Goal: Transaction & Acquisition: Purchase product/service

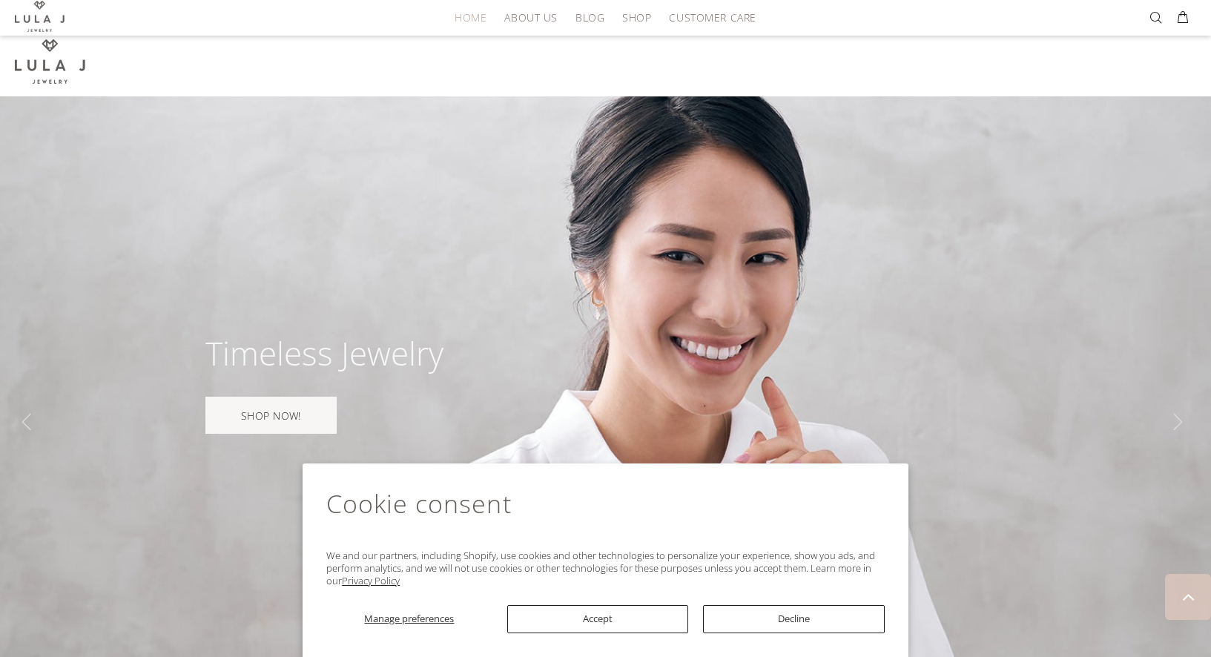
scroll to position [3424, 0]
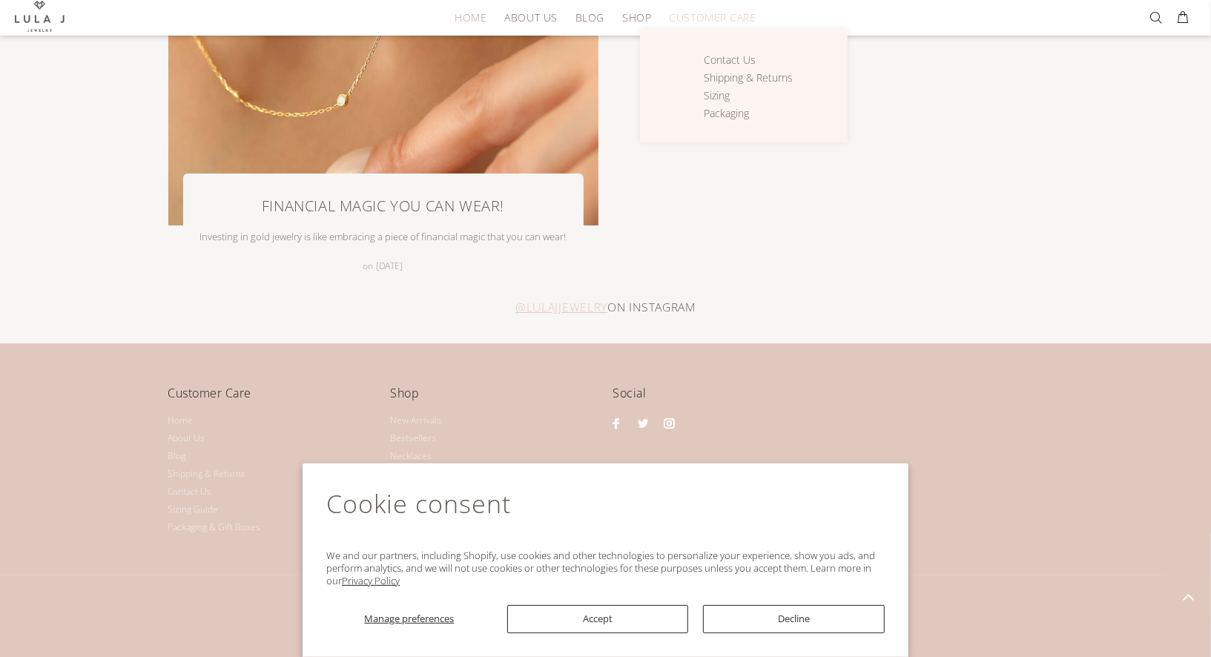
click at [736, 19] on span "CUSTOMER CARE" at bounding box center [712, 17] width 87 height 11
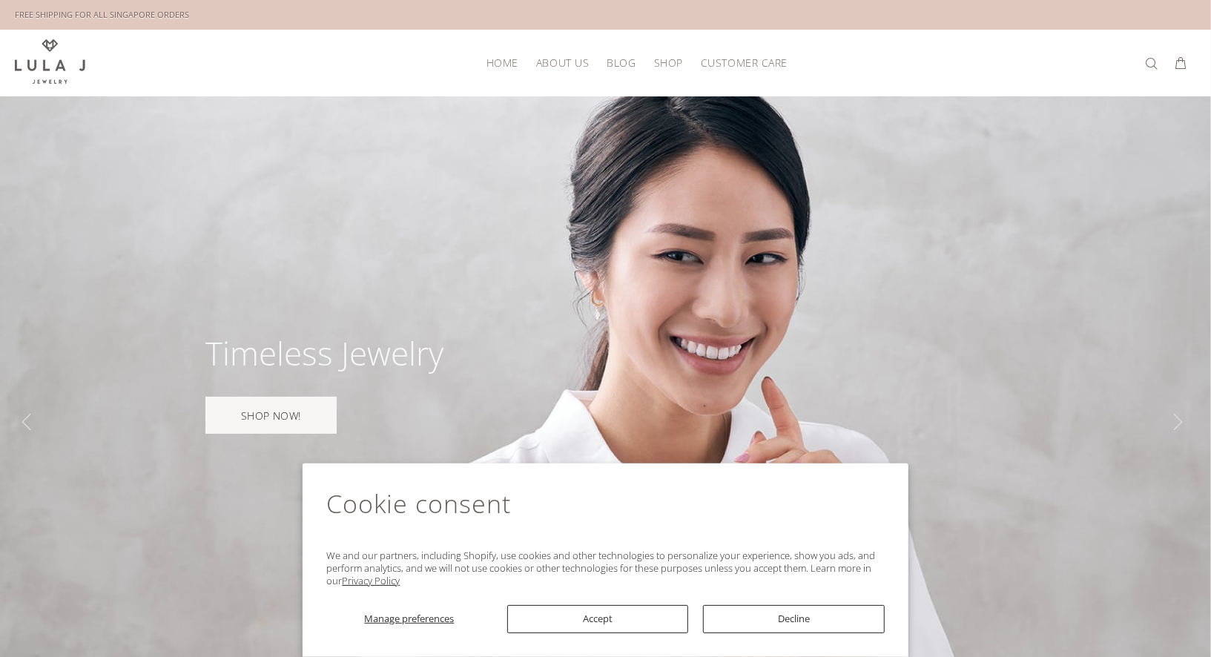
click at [740, 53] on link "CUSTOMER CARE" at bounding box center [740, 62] width 96 height 23
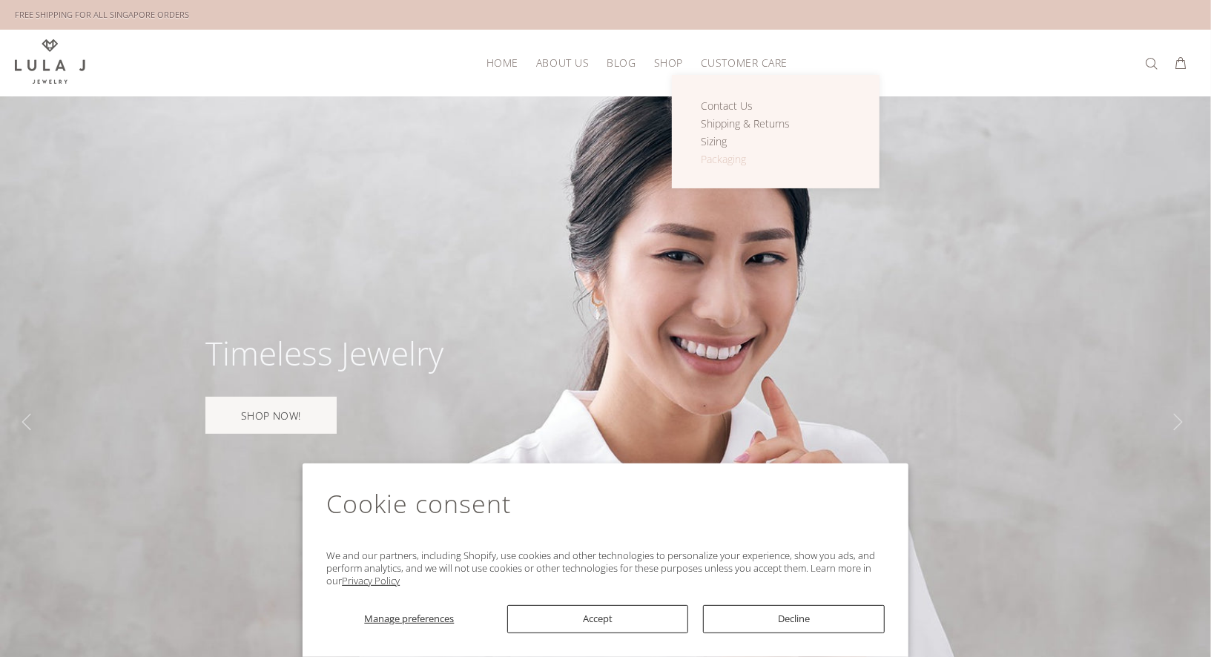
click at [718, 159] on span "Packaging" at bounding box center [723, 159] width 45 height 14
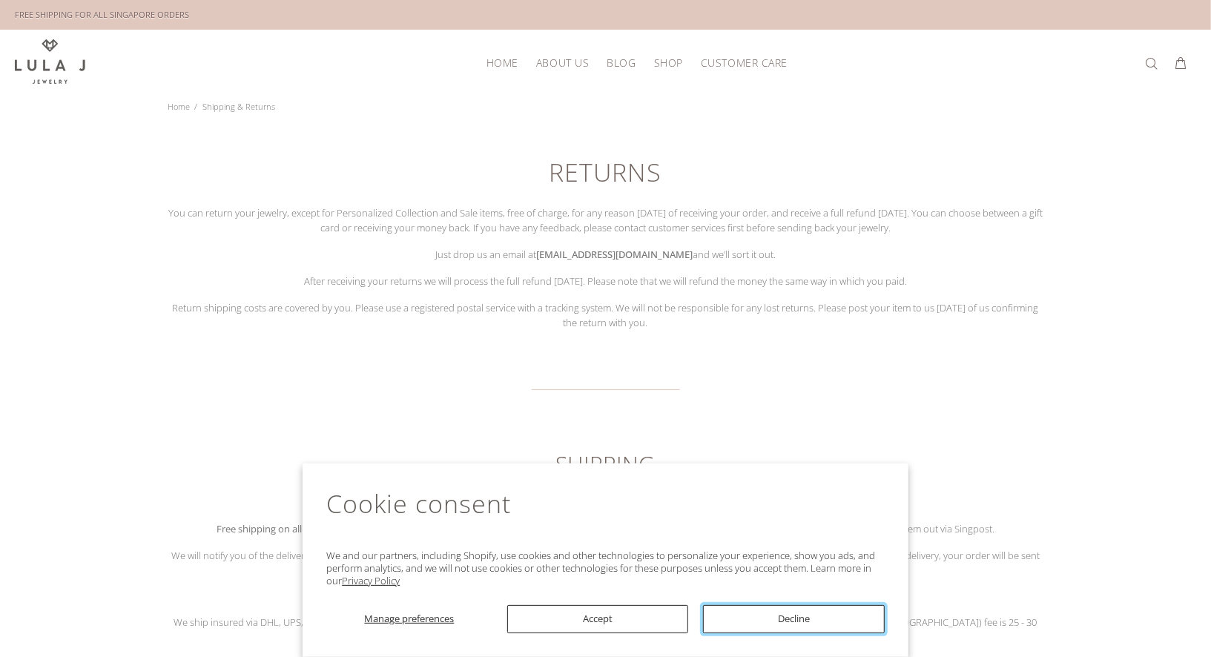
click at [763, 618] on button "Decline" at bounding box center [794, 619] width 182 height 28
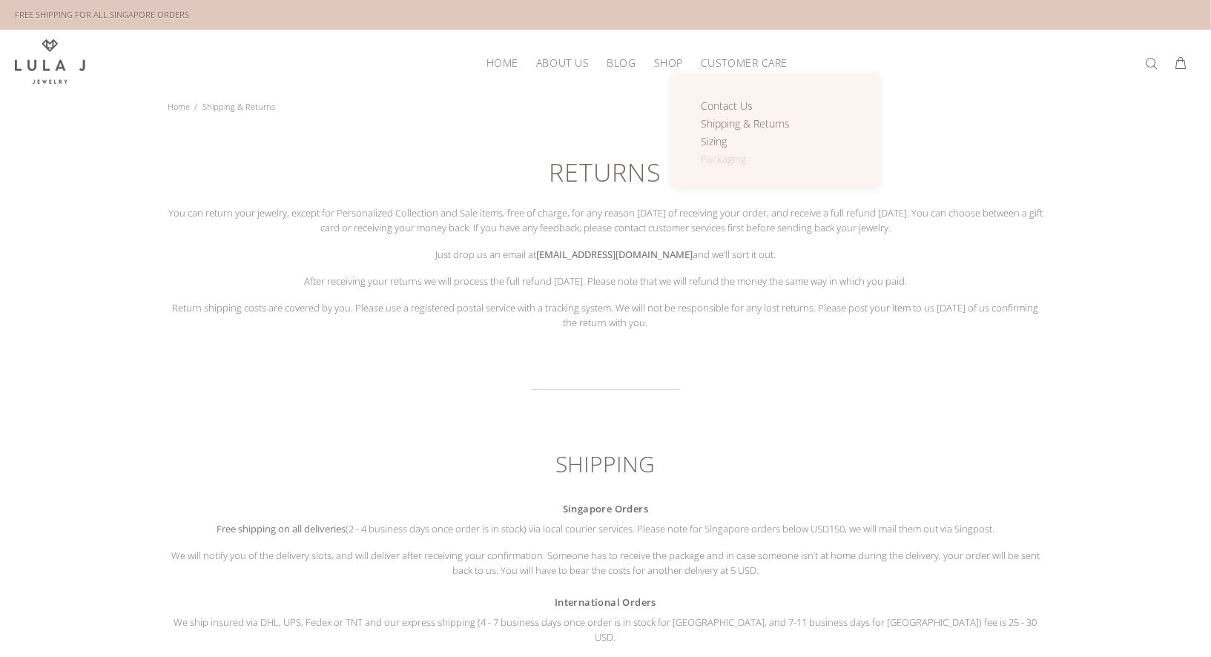
click at [726, 153] on span "Packaging" at bounding box center [723, 159] width 45 height 14
click at [721, 61] on span "CUSTOMER CARE" at bounding box center [744, 62] width 87 height 11
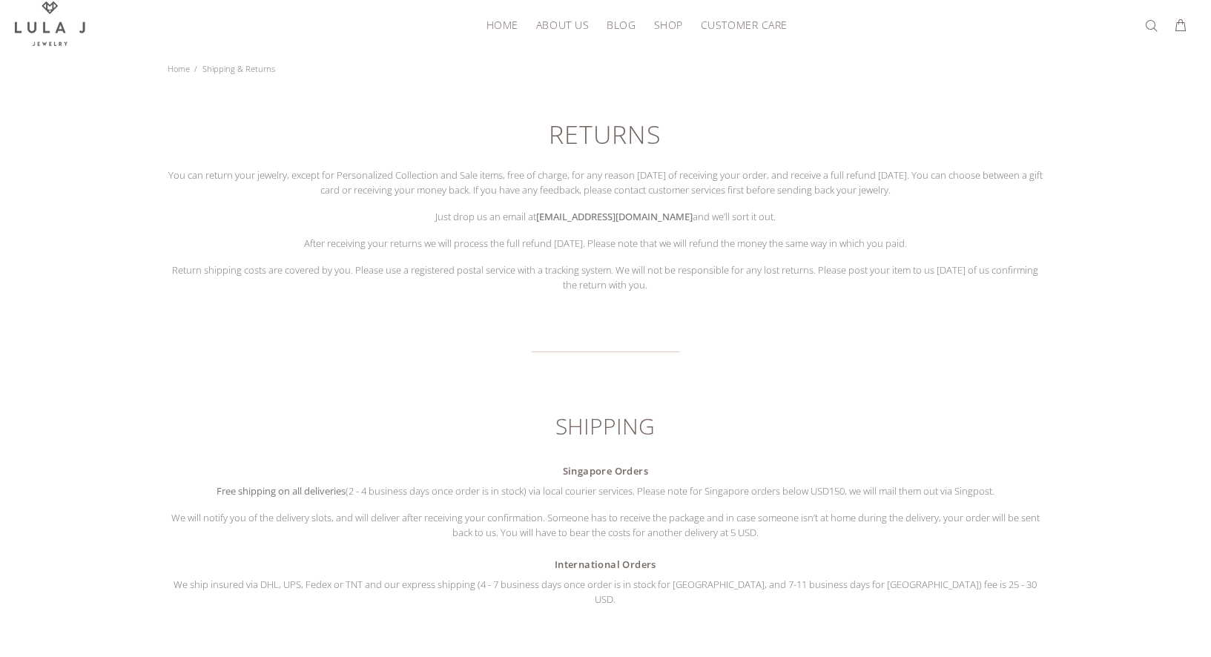
scroll to position [39, 0]
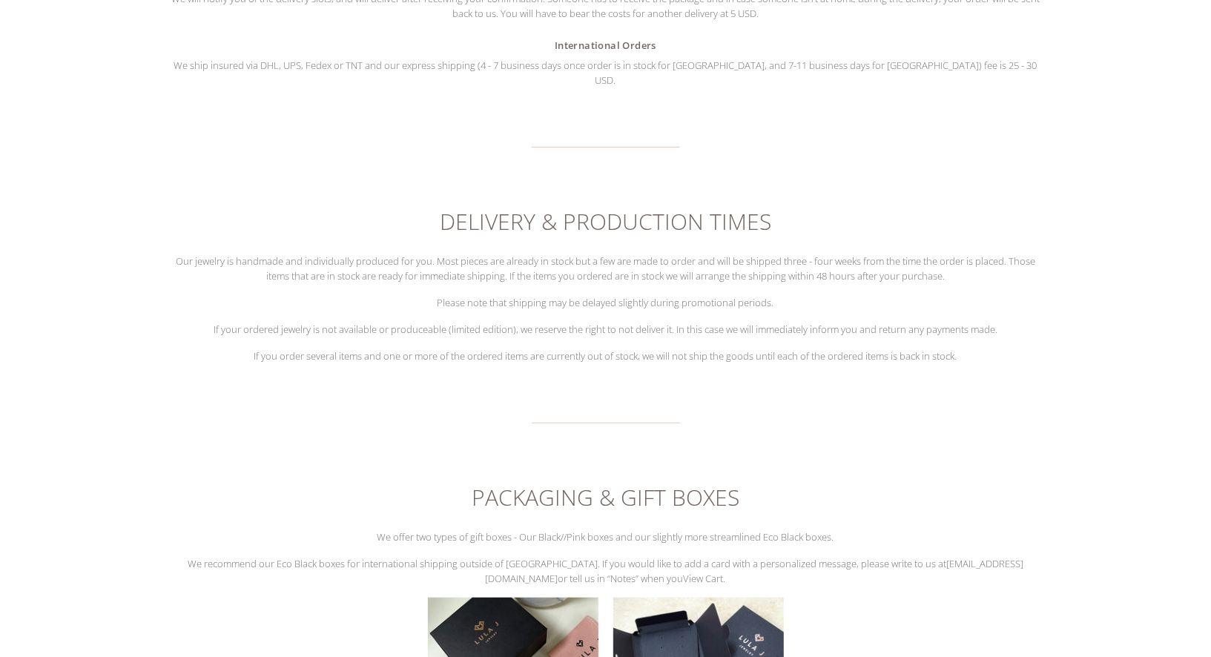
scroll to position [0, 0]
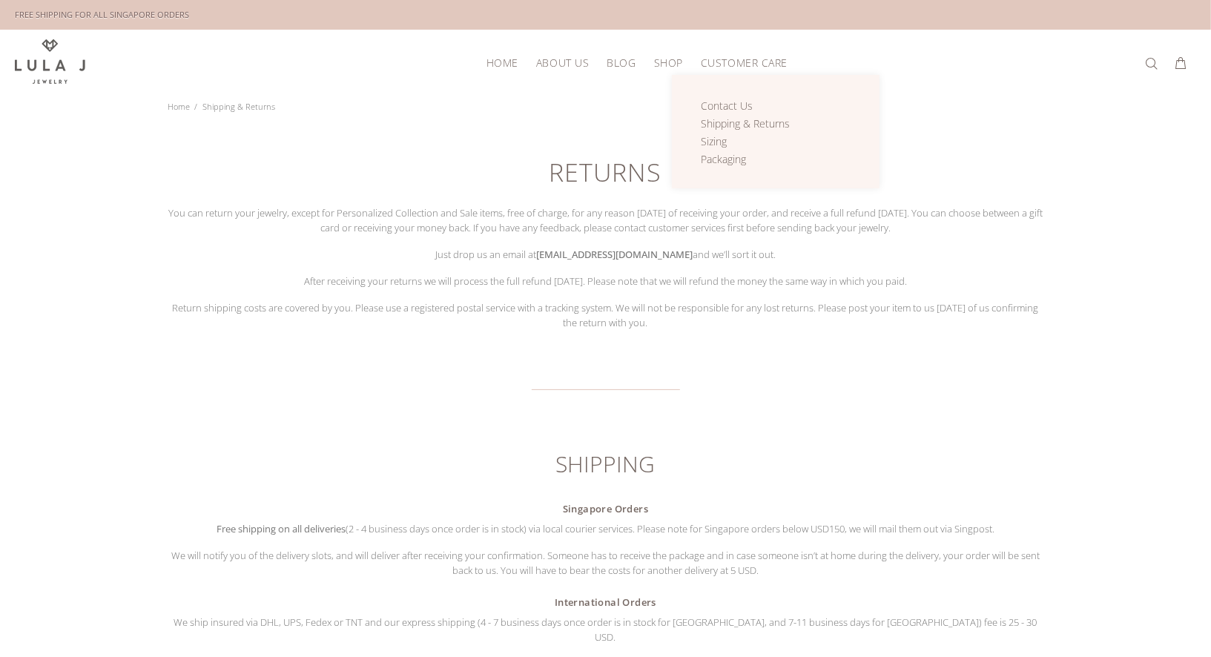
click at [730, 59] on span "CUSTOMER CARE" at bounding box center [744, 62] width 87 height 11
click at [728, 118] on span "Shipping & Returns" at bounding box center [745, 123] width 89 height 14
click at [718, 64] on span "CUSTOMER CARE" at bounding box center [744, 62] width 87 height 11
click at [717, 140] on span "Sizing" at bounding box center [714, 141] width 26 height 14
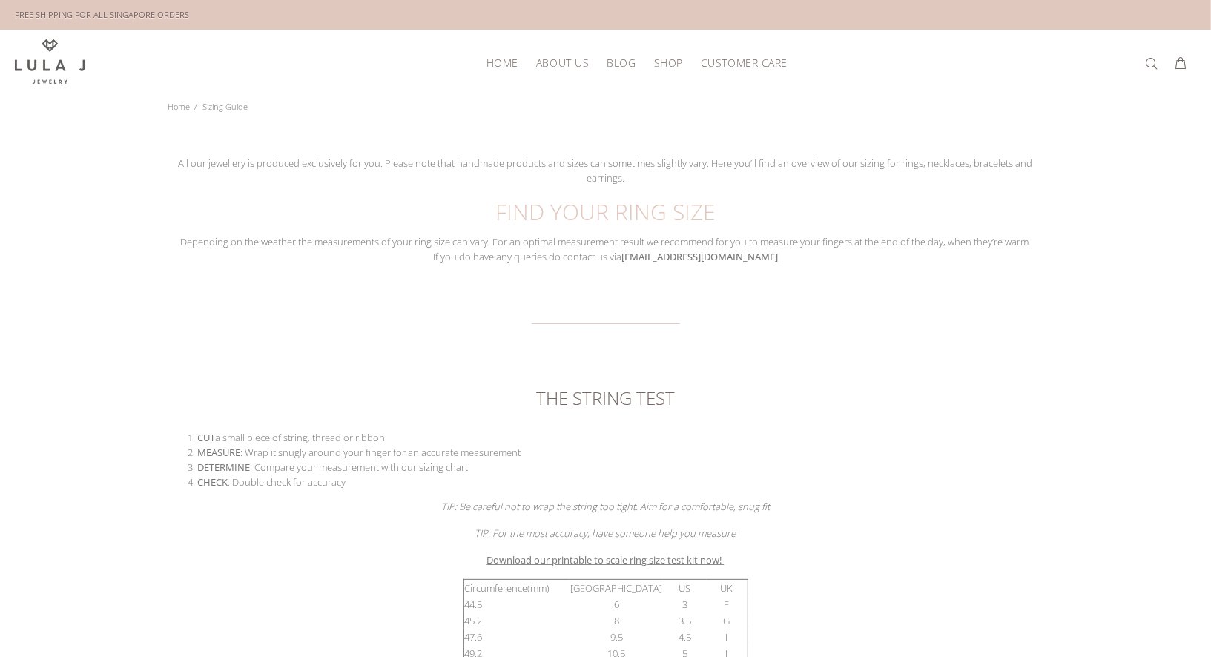
click at [744, 61] on span "CUSTOMER CARE" at bounding box center [744, 62] width 87 height 11
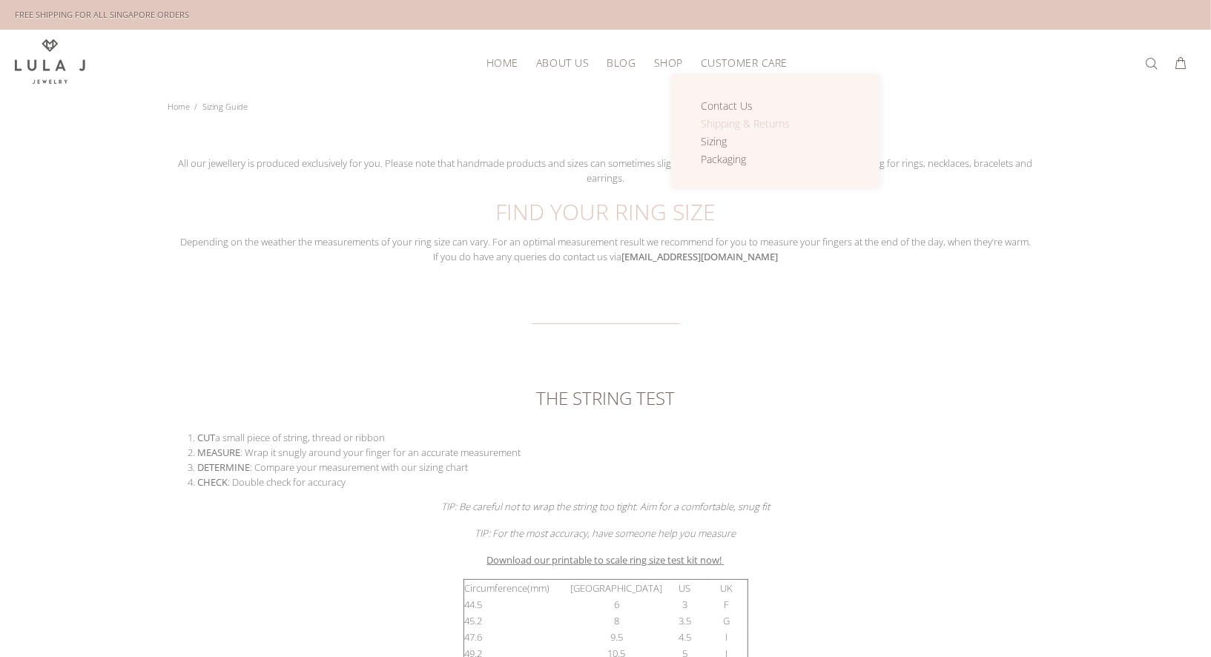
click at [742, 119] on span "Shipping & Returns" at bounding box center [745, 123] width 89 height 14
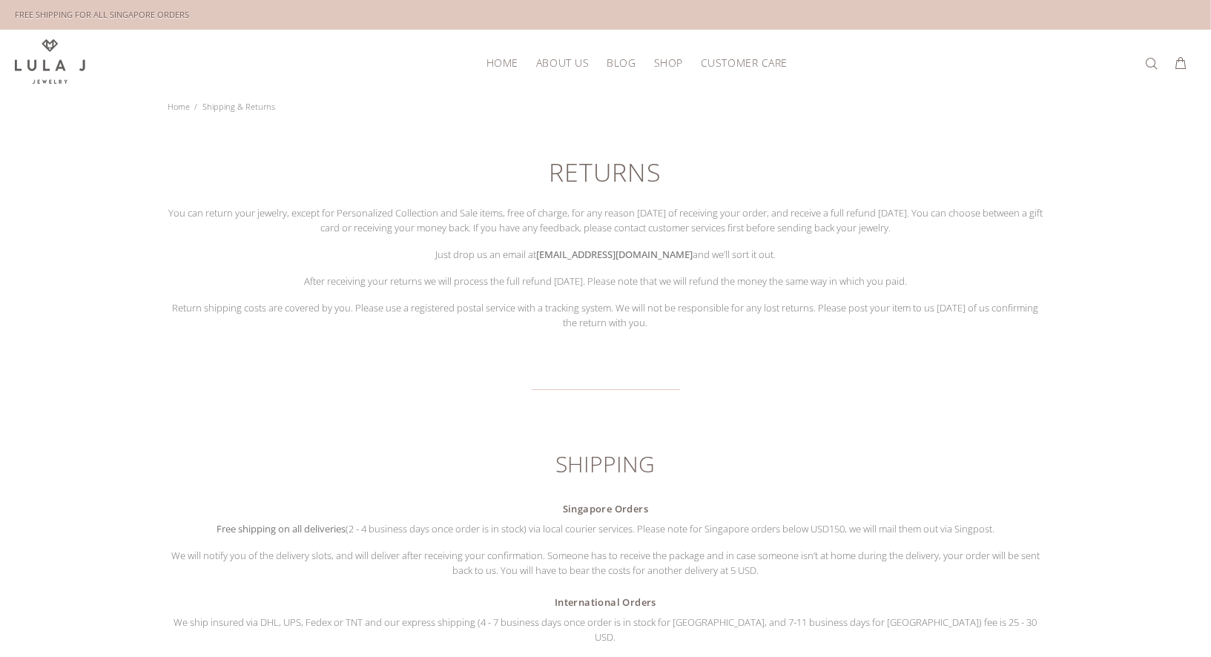
click at [763, 70] on link "CUSTOMER CARE" at bounding box center [740, 62] width 96 height 23
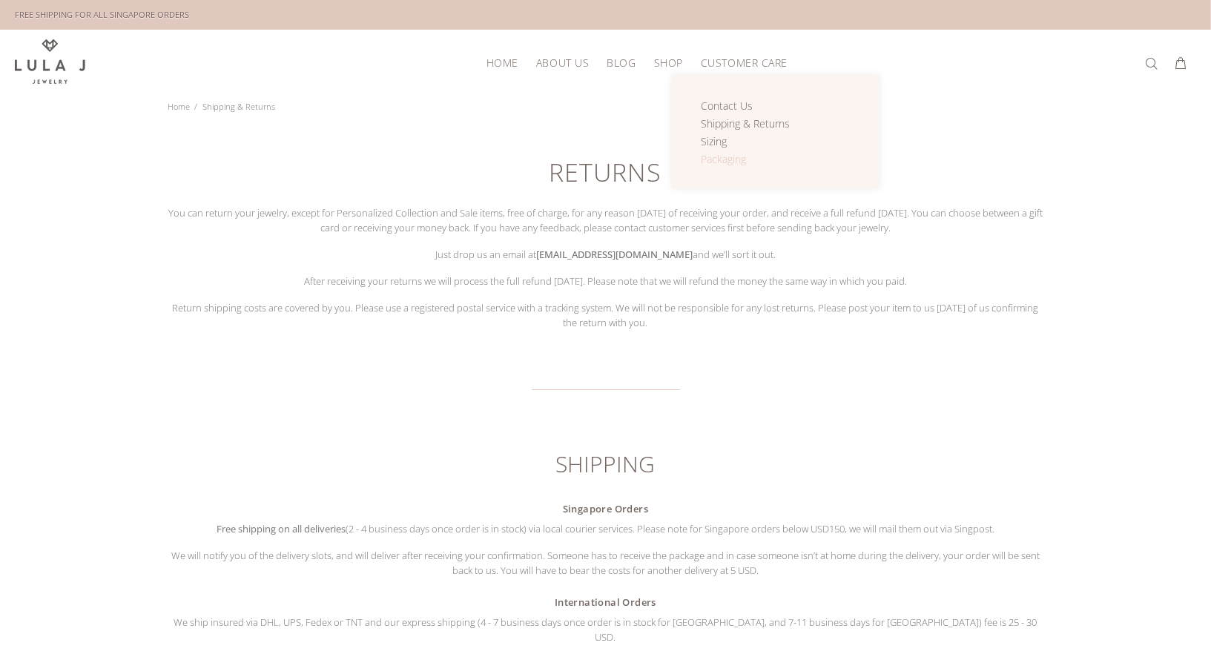
click at [736, 154] on span "Packaging" at bounding box center [723, 159] width 45 height 14
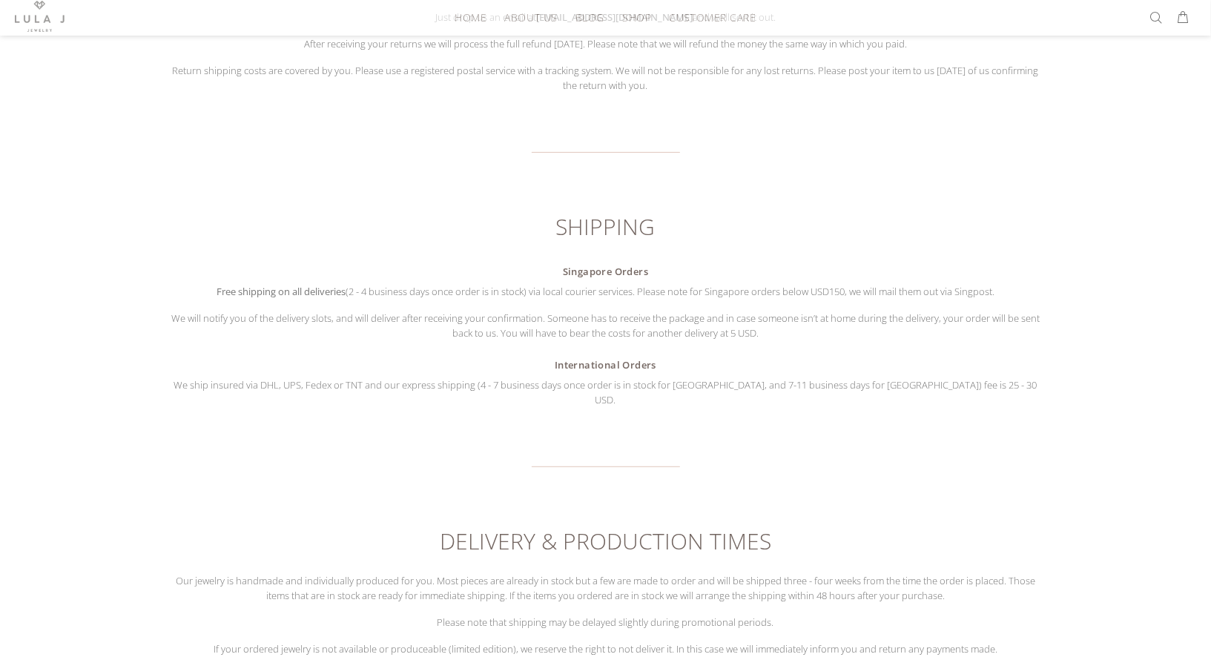
scroll to position [239, 0]
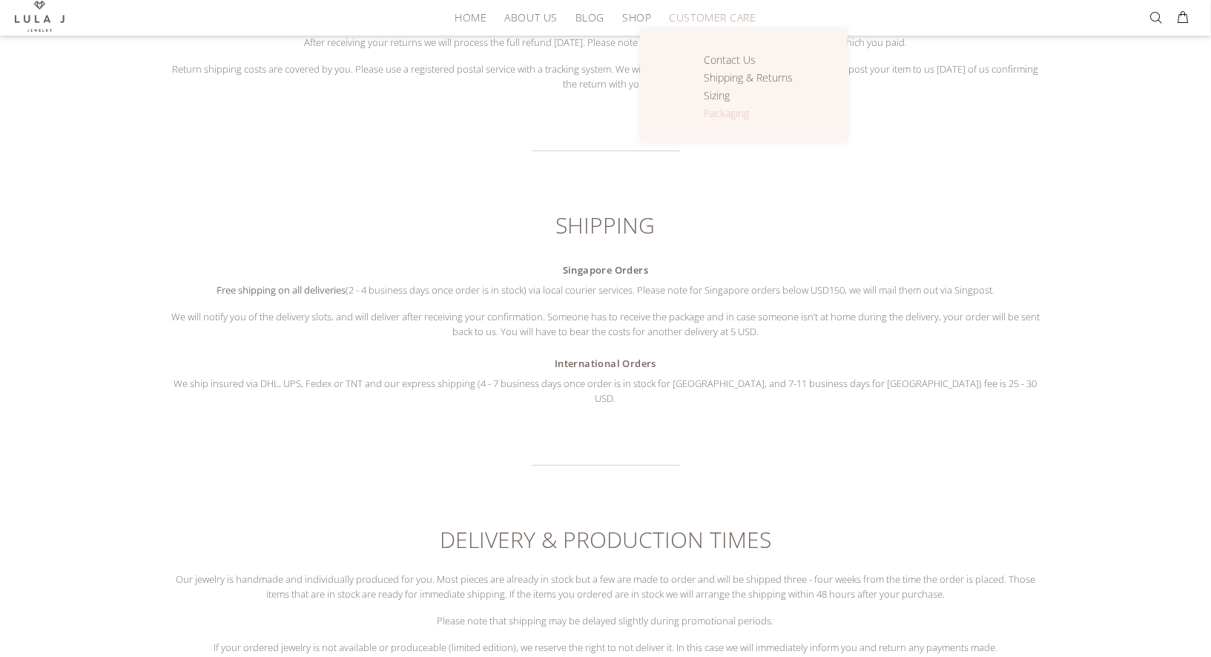
click at [722, 114] on span "Packaging" at bounding box center [726, 113] width 45 height 14
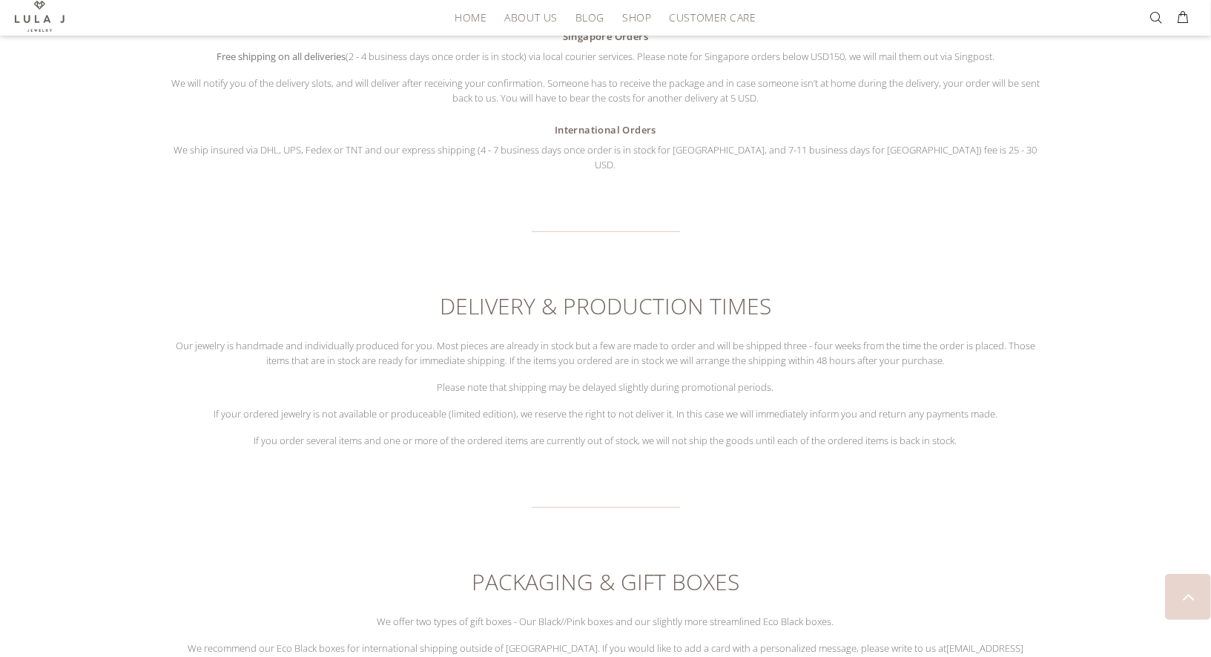
scroll to position [475, 0]
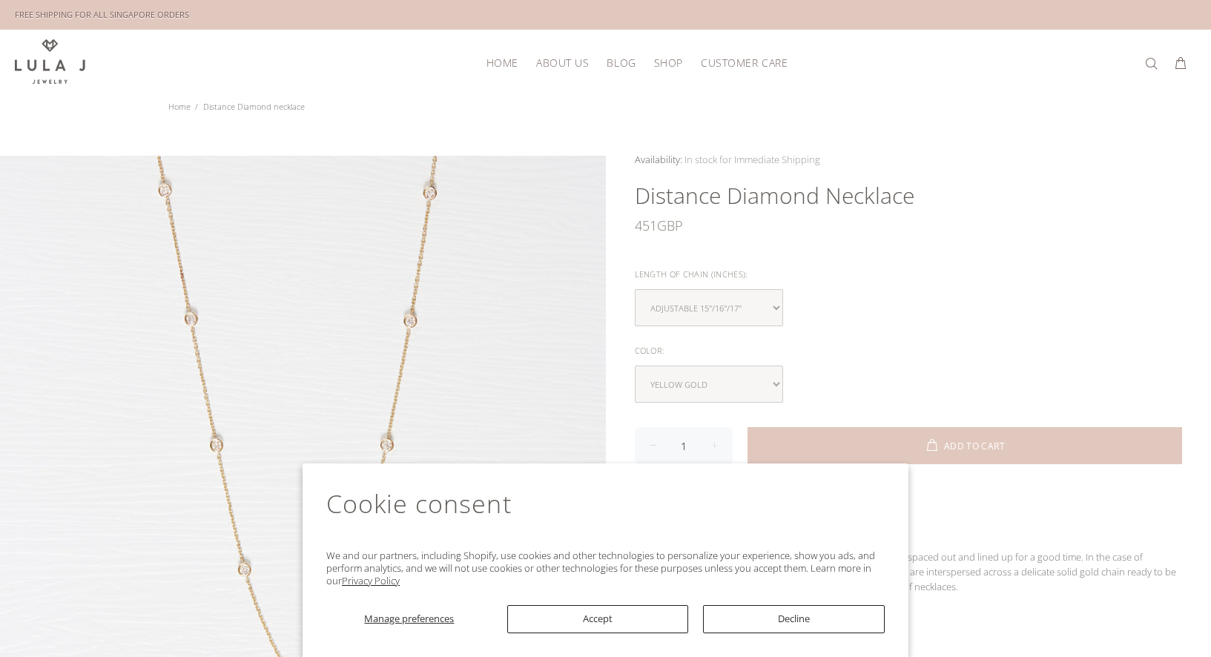
scroll to position [38, 0]
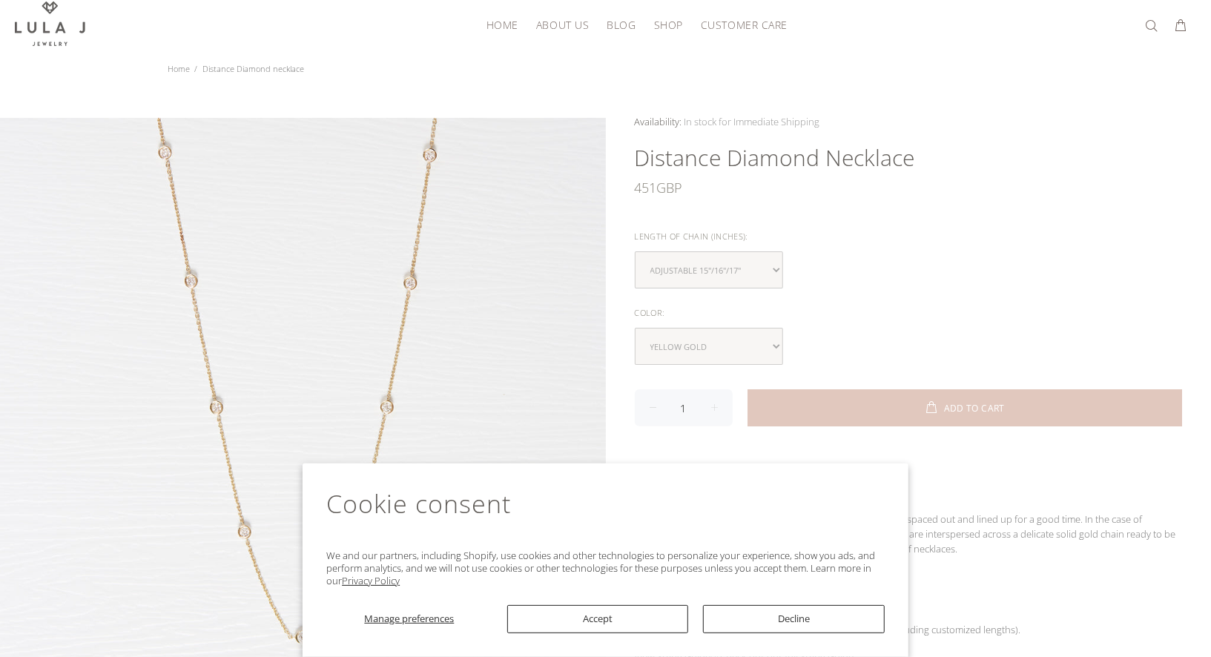
click at [745, 15] on link "CUSTOMER CARE" at bounding box center [740, 24] width 96 height 23
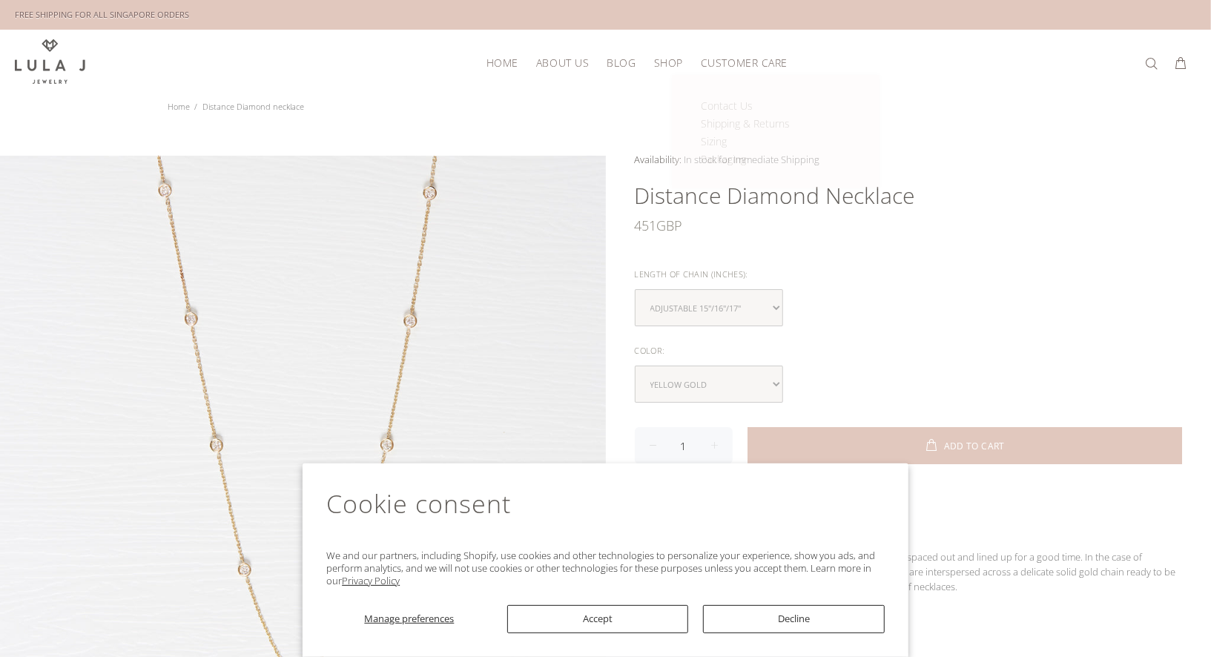
click at [738, 51] on link "CUSTOMER CARE" at bounding box center [740, 62] width 96 height 23
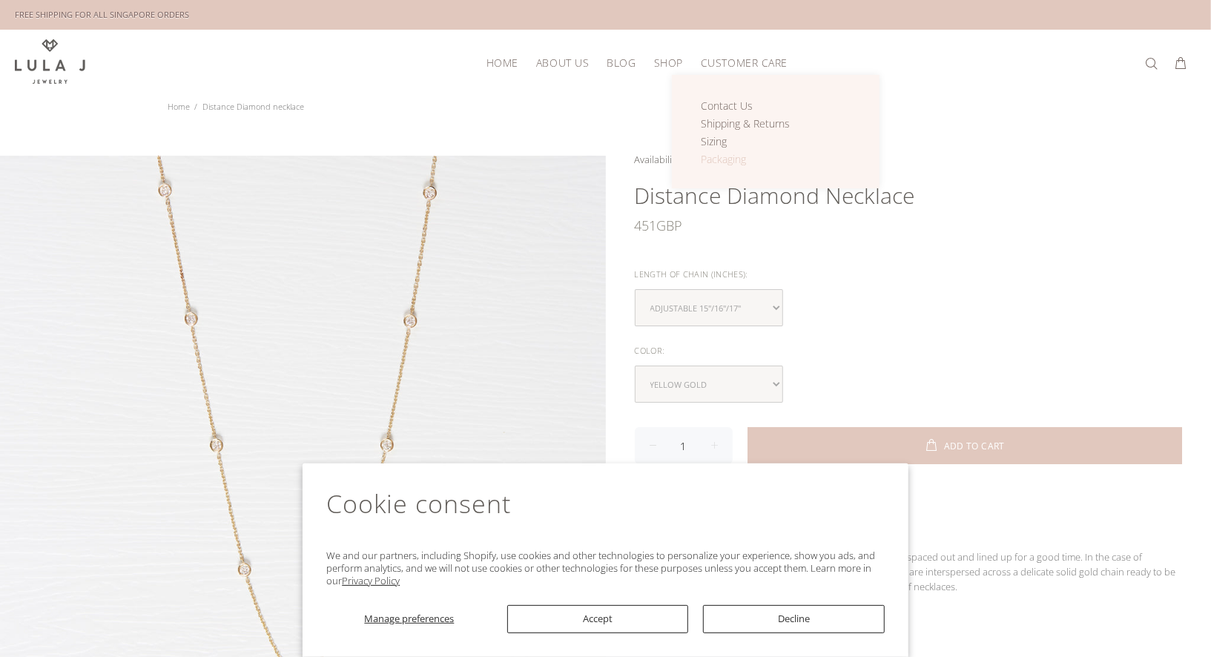
click at [727, 152] on span "Packaging" at bounding box center [723, 159] width 45 height 14
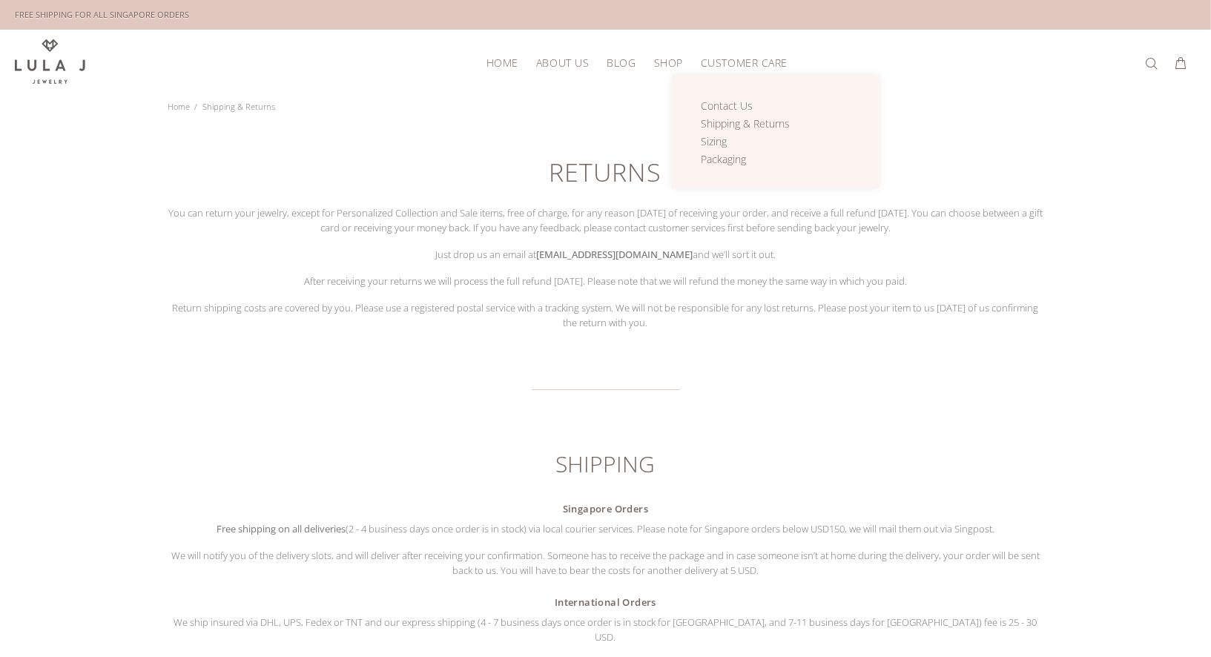
click at [761, 57] on span "CUSTOMER CARE" at bounding box center [744, 62] width 87 height 11
click at [729, 158] on span "Packaging" at bounding box center [723, 159] width 45 height 14
click at [732, 159] on span "Packaging" at bounding box center [723, 159] width 45 height 14
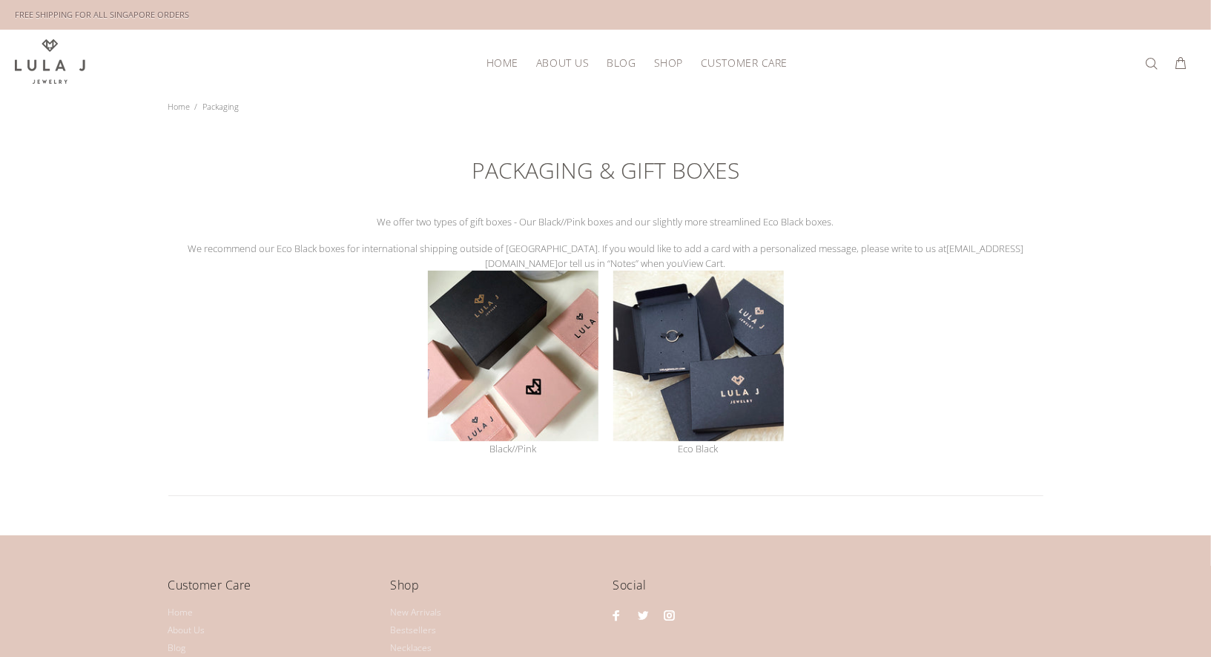
click at [700, 260] on p "We recommend our Eco Black boxes for international shipping outside of Singapor…" at bounding box center [605, 256] width 875 height 30
click at [670, 253] on p "We recommend our Eco Black boxes for international shipping outside of Singapor…" at bounding box center [605, 256] width 875 height 30
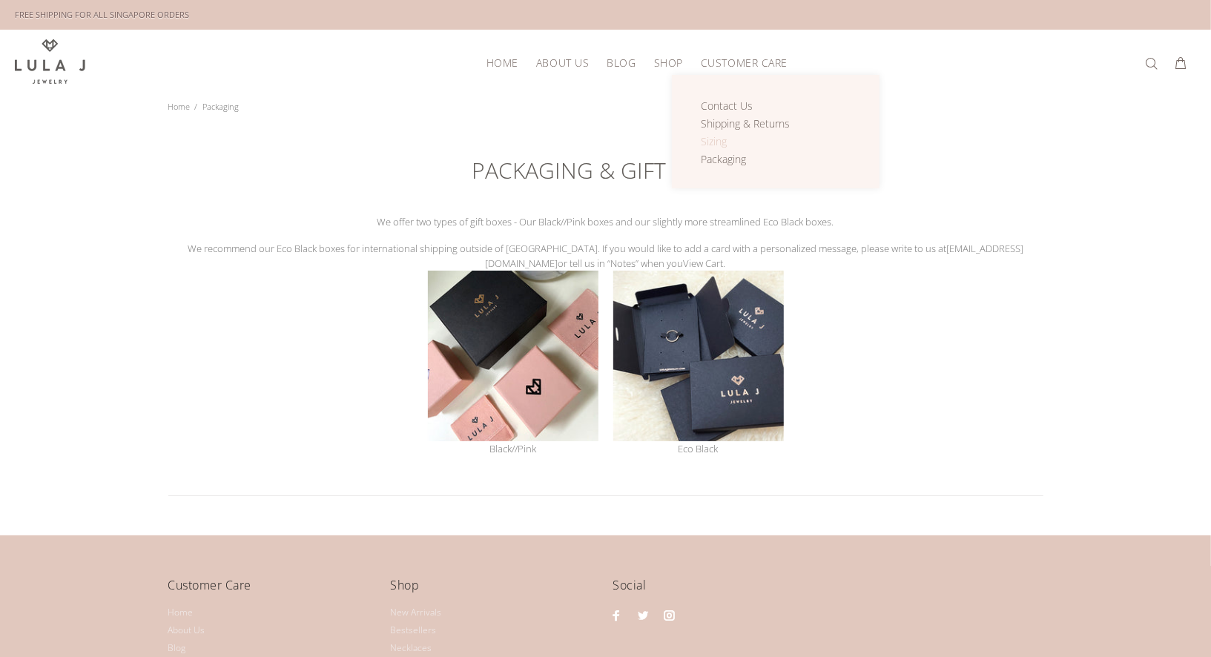
click at [718, 136] on span "Sizing" at bounding box center [714, 141] width 26 height 14
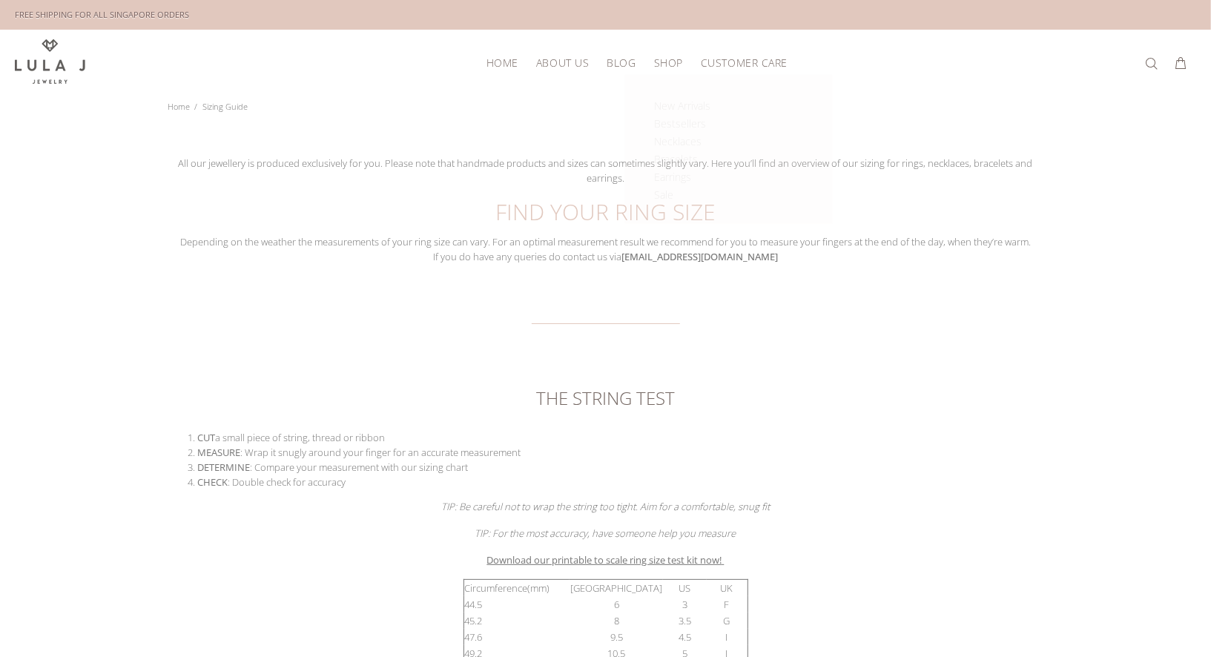
click at [670, 70] on link "SHOP" at bounding box center [668, 62] width 47 height 23
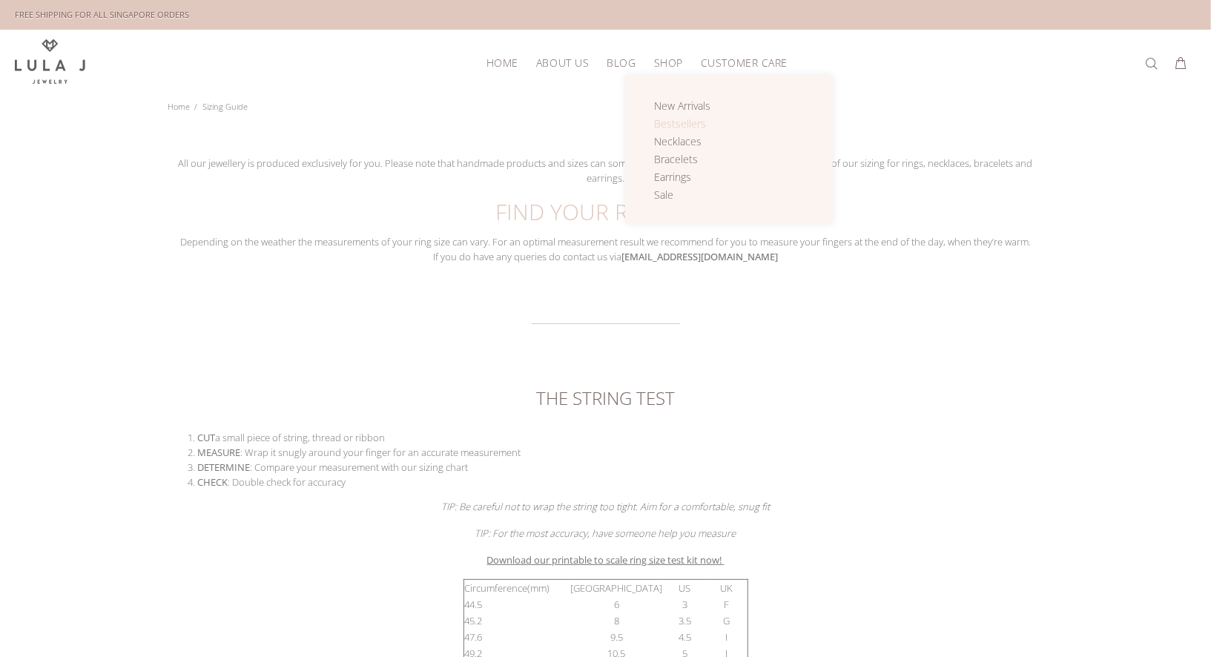
click at [672, 125] on span "Bestsellers" at bounding box center [680, 123] width 52 height 14
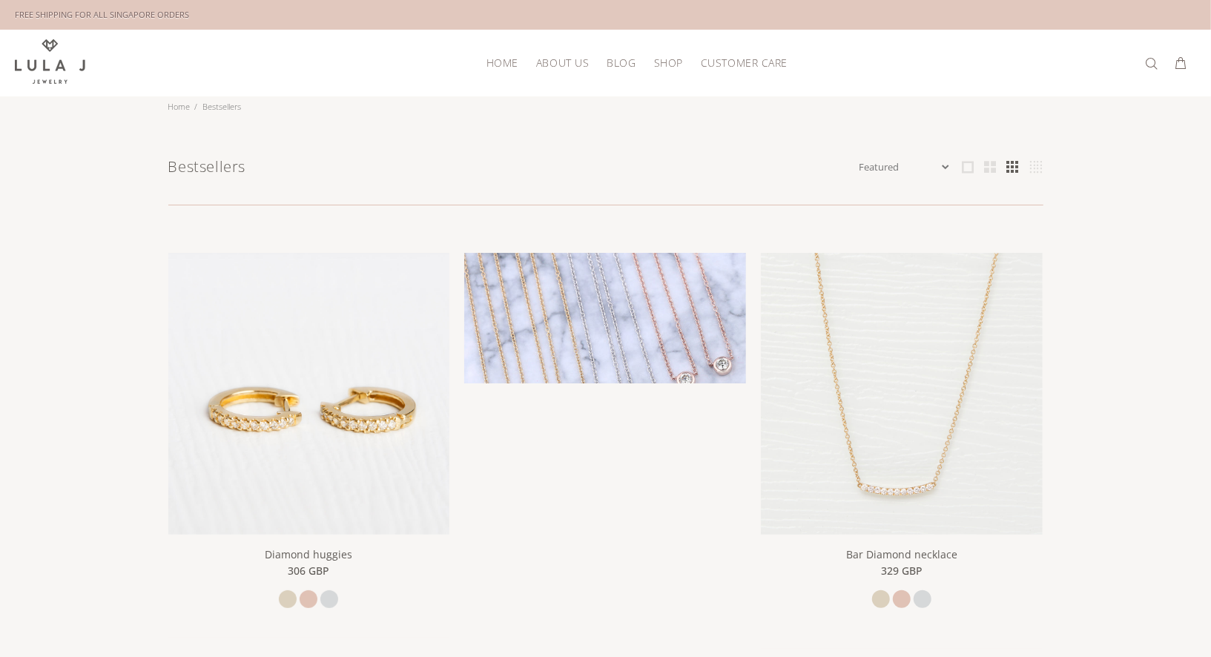
click at [617, 314] on img at bounding box center [605, 394] width 282 height 282
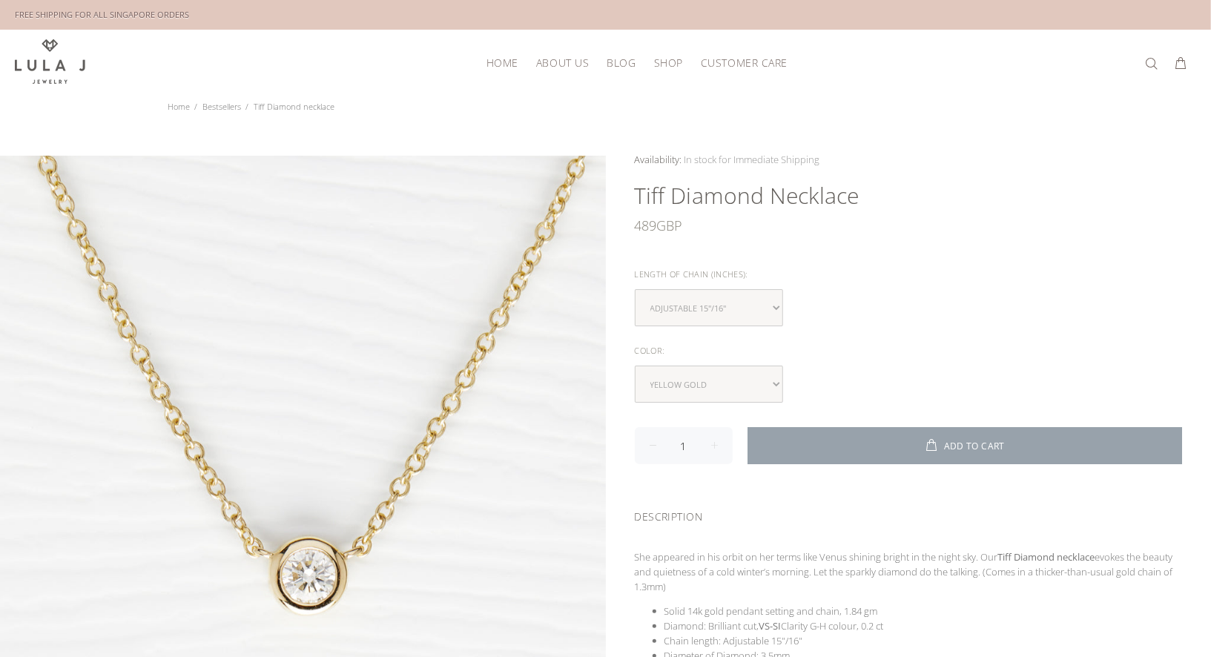
click at [978, 442] on span "ADD TO CART" at bounding box center [974, 446] width 61 height 9
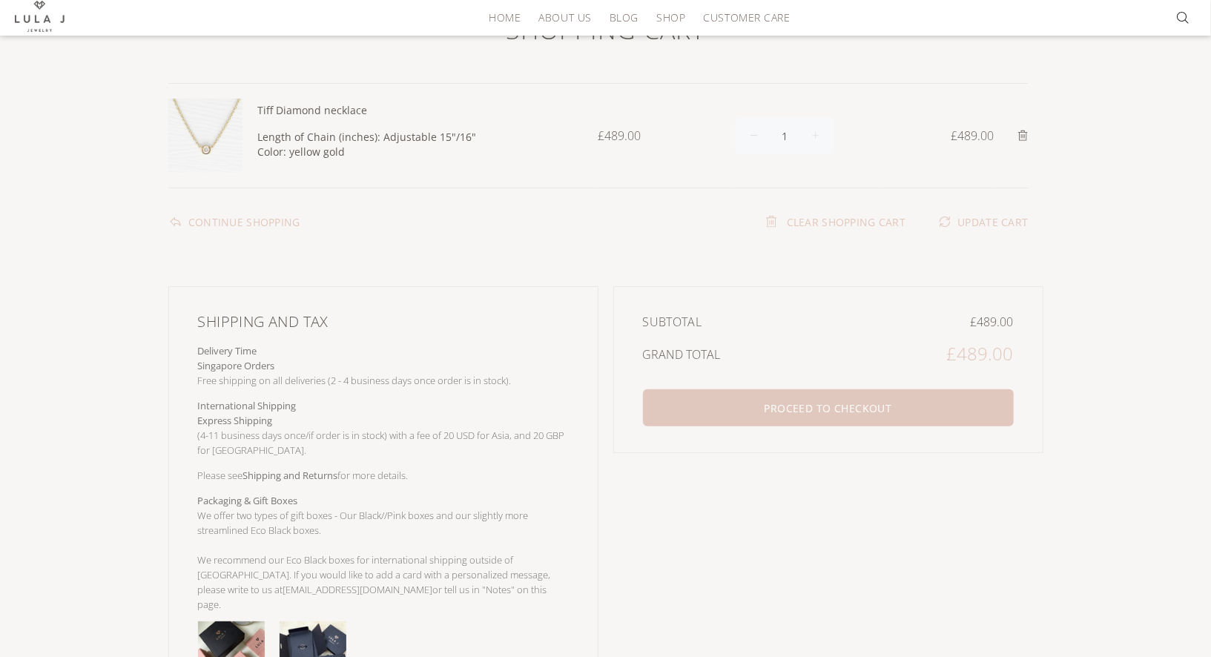
scroll to position [123, 0]
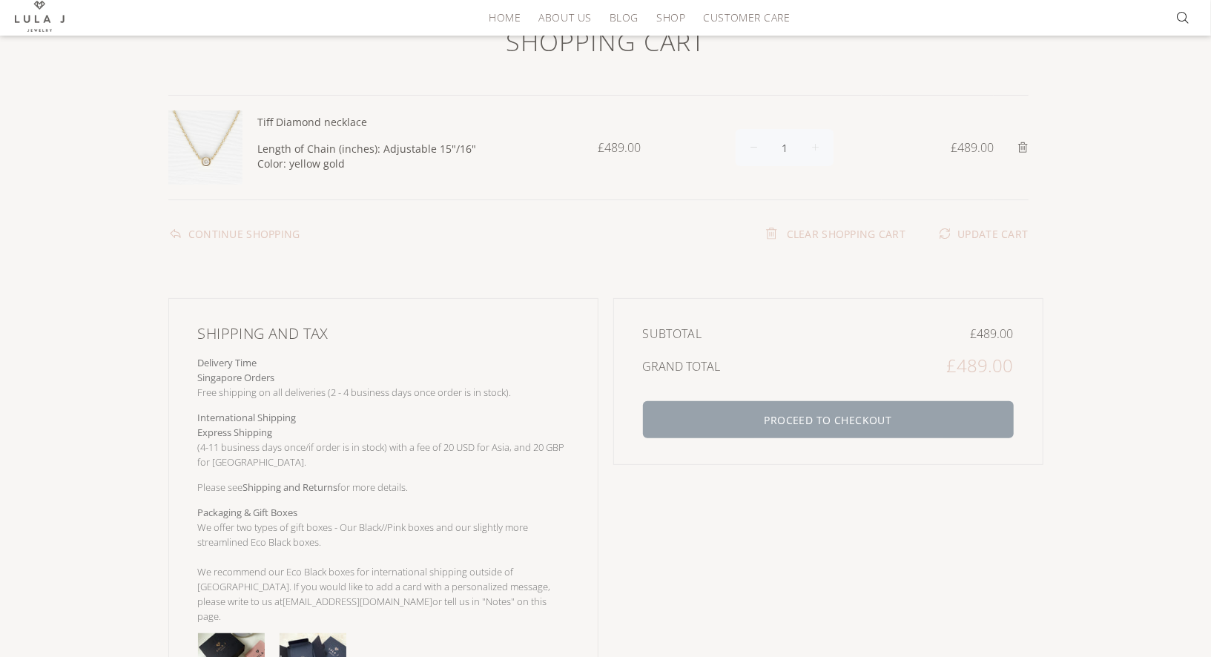
click at [839, 412] on button "PROCEED TO CHECKOUT" at bounding box center [828, 419] width 371 height 37
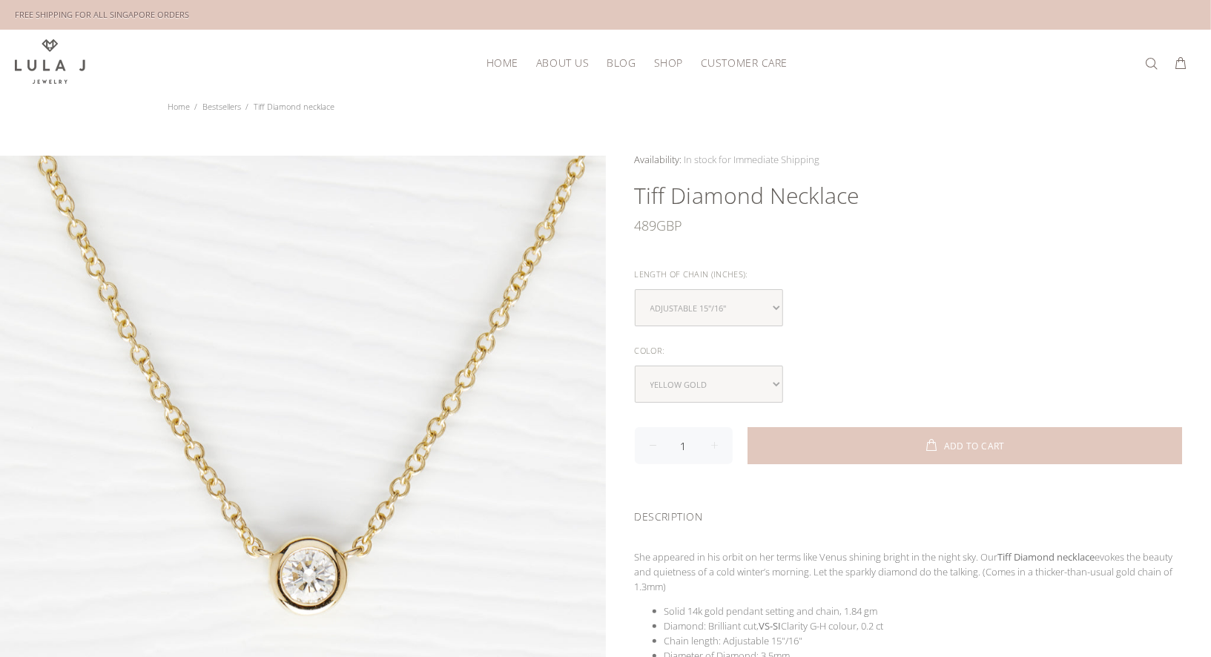
click at [490, 67] on span "HOME" at bounding box center [502, 62] width 32 height 11
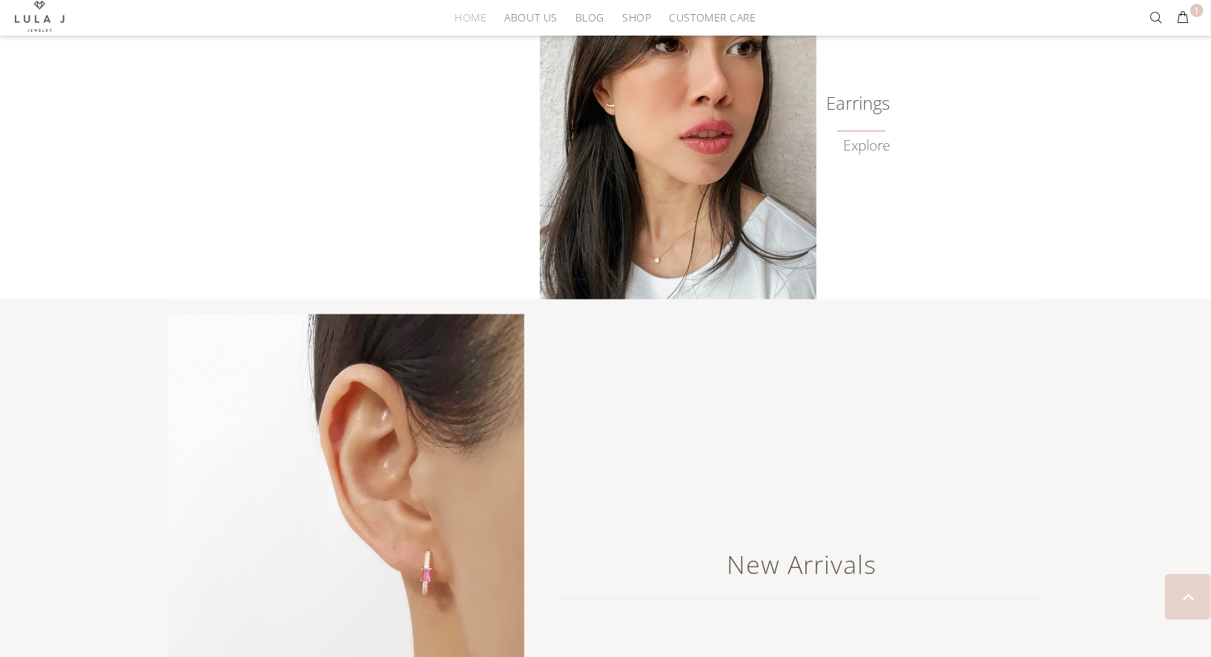
scroll to position [1120, 0]
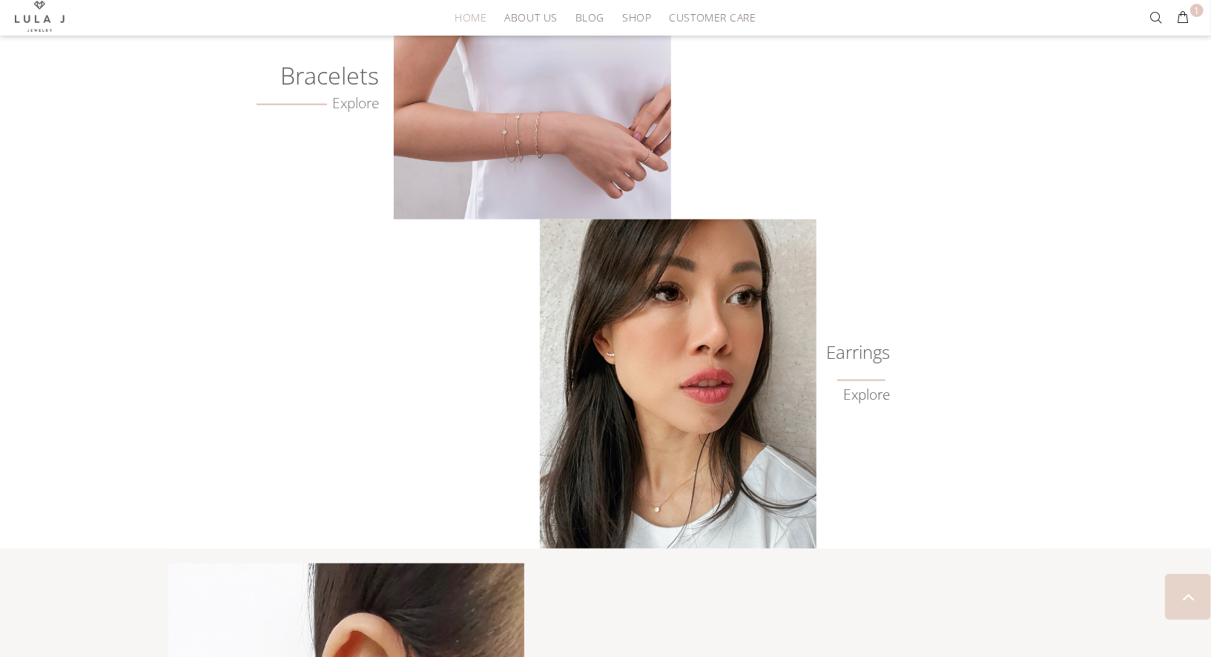
click at [867, 396] on link "Explore" at bounding box center [866, 394] width 47 height 17
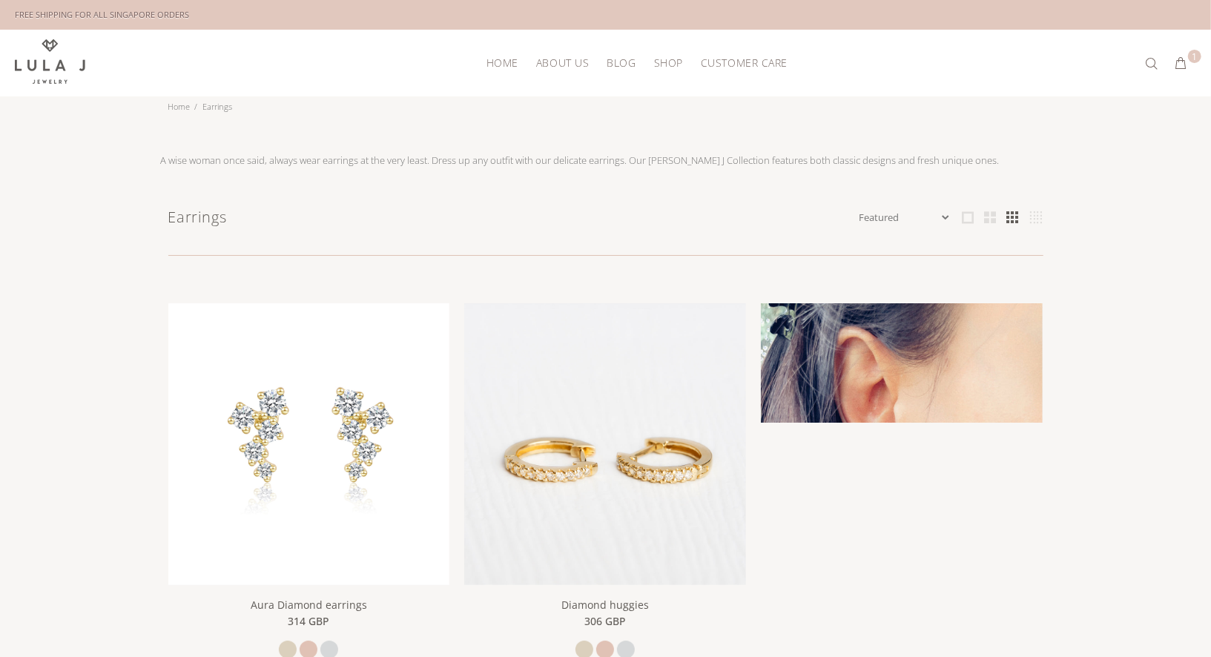
click at [915, 423] on img at bounding box center [902, 444] width 282 height 282
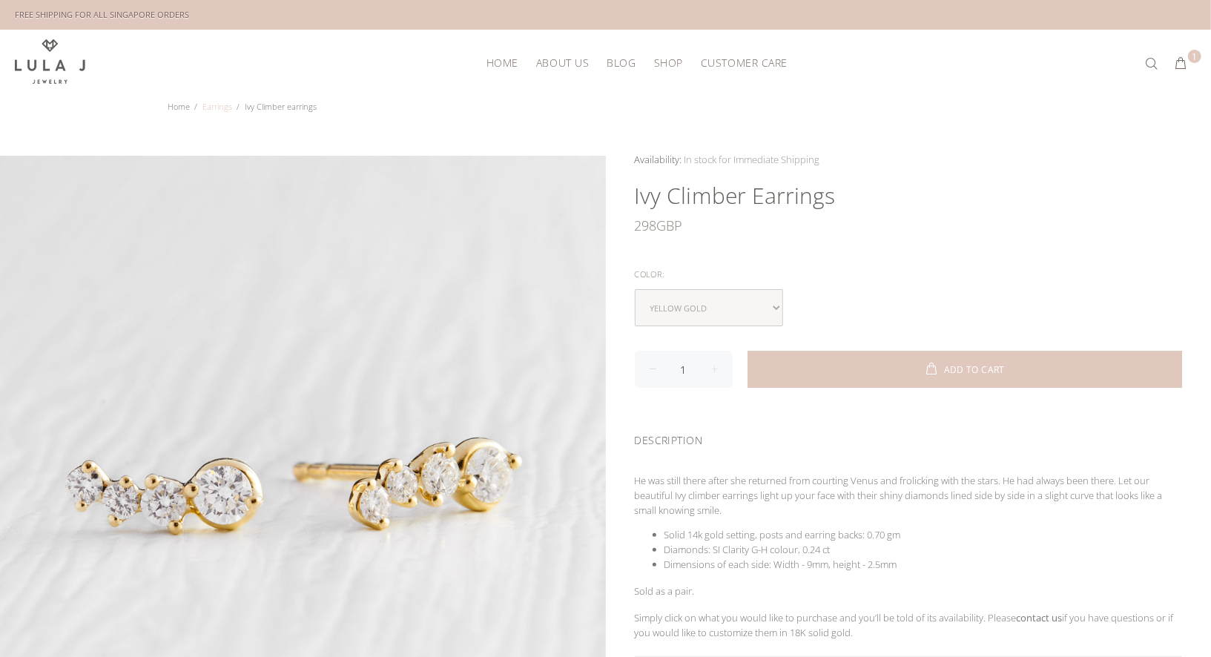
click at [213, 105] on link "Earrings" at bounding box center [218, 106] width 30 height 11
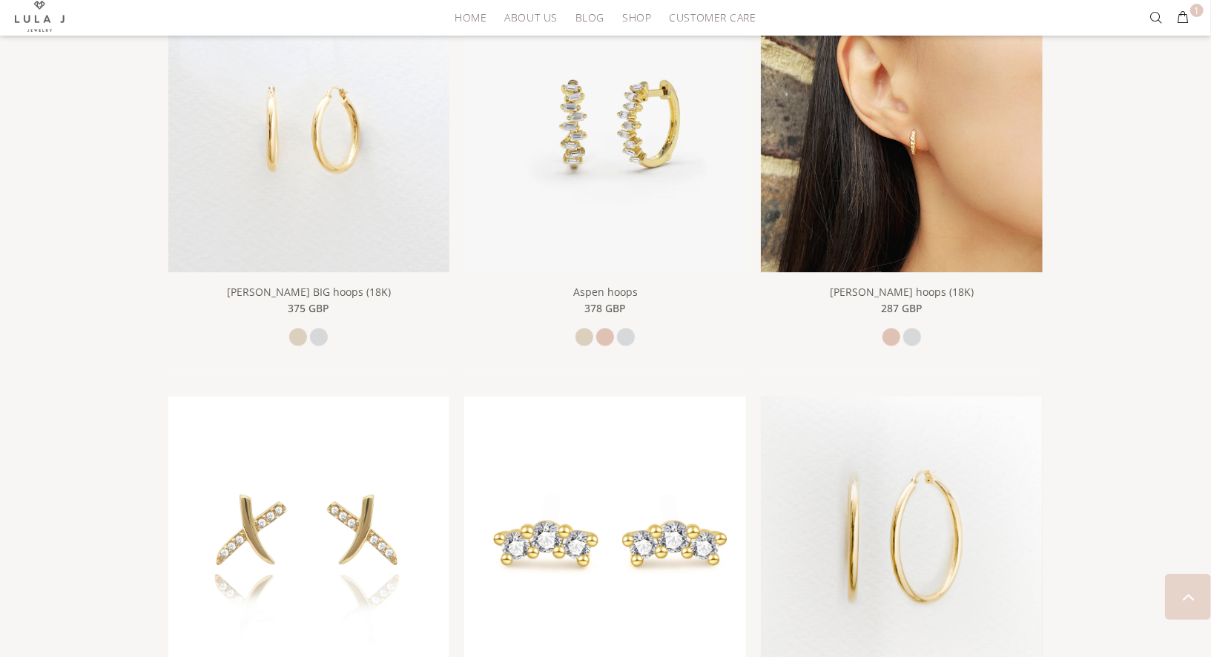
scroll to position [1937, 0]
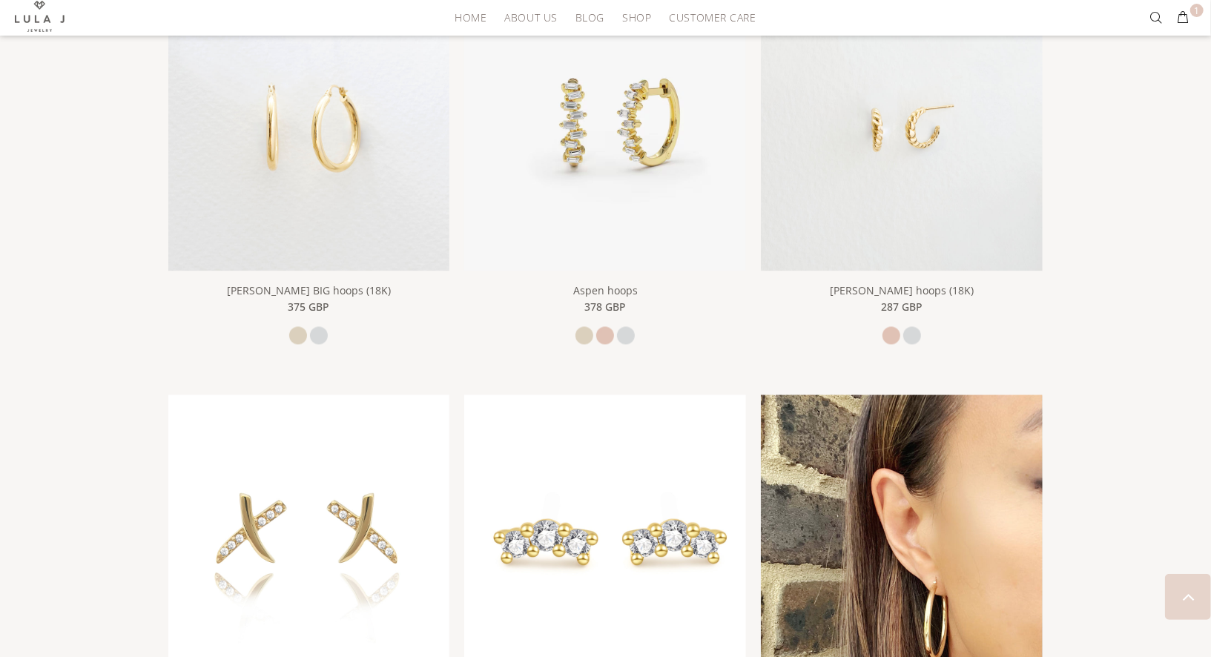
click at [922, 524] on img at bounding box center [902, 559] width 282 height 331
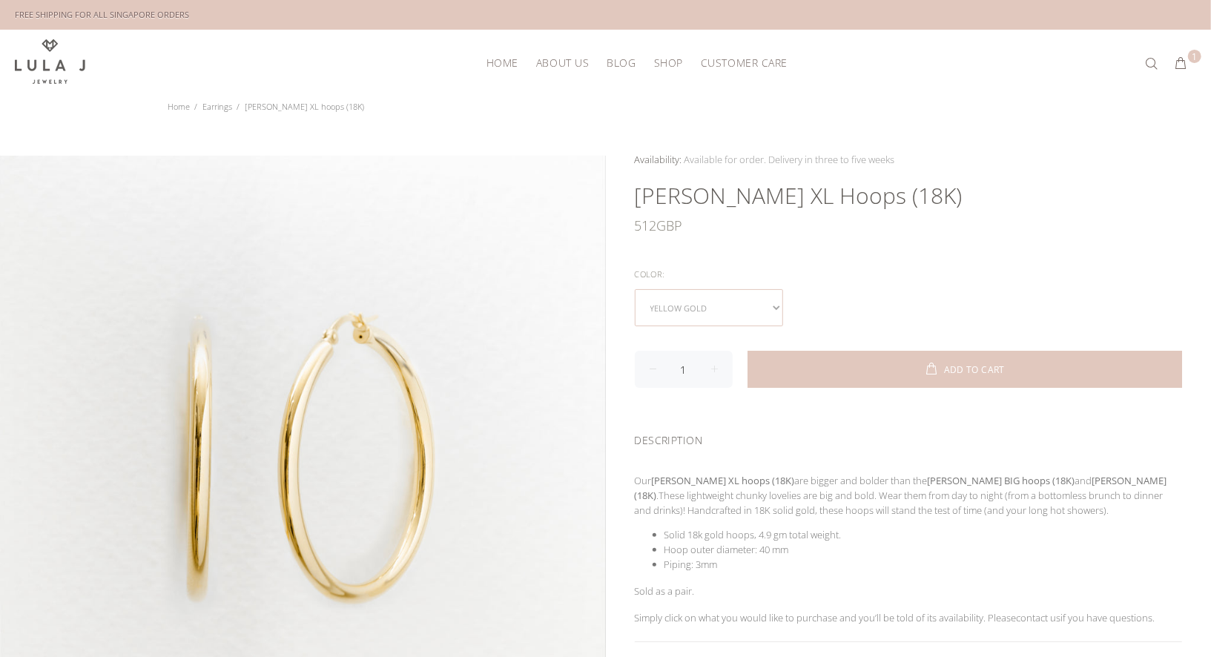
click at [776, 305] on select "yellow gold white gold" at bounding box center [709, 307] width 148 height 37
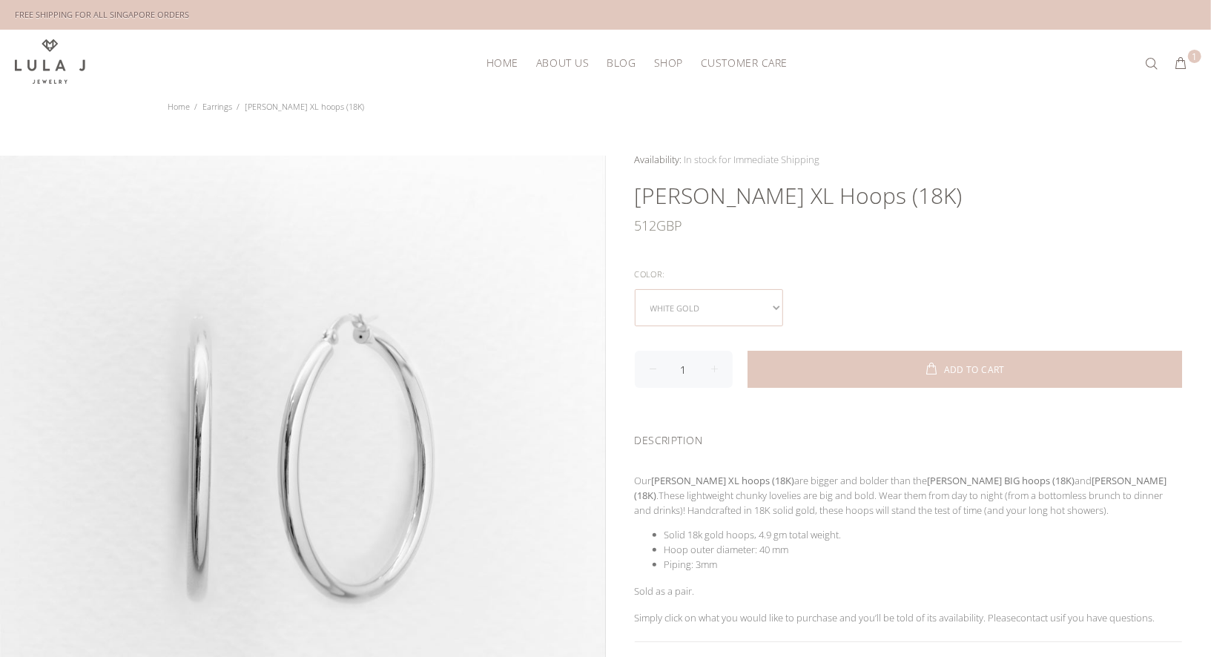
click at [773, 303] on select "yellow gold white gold" at bounding box center [709, 307] width 148 height 37
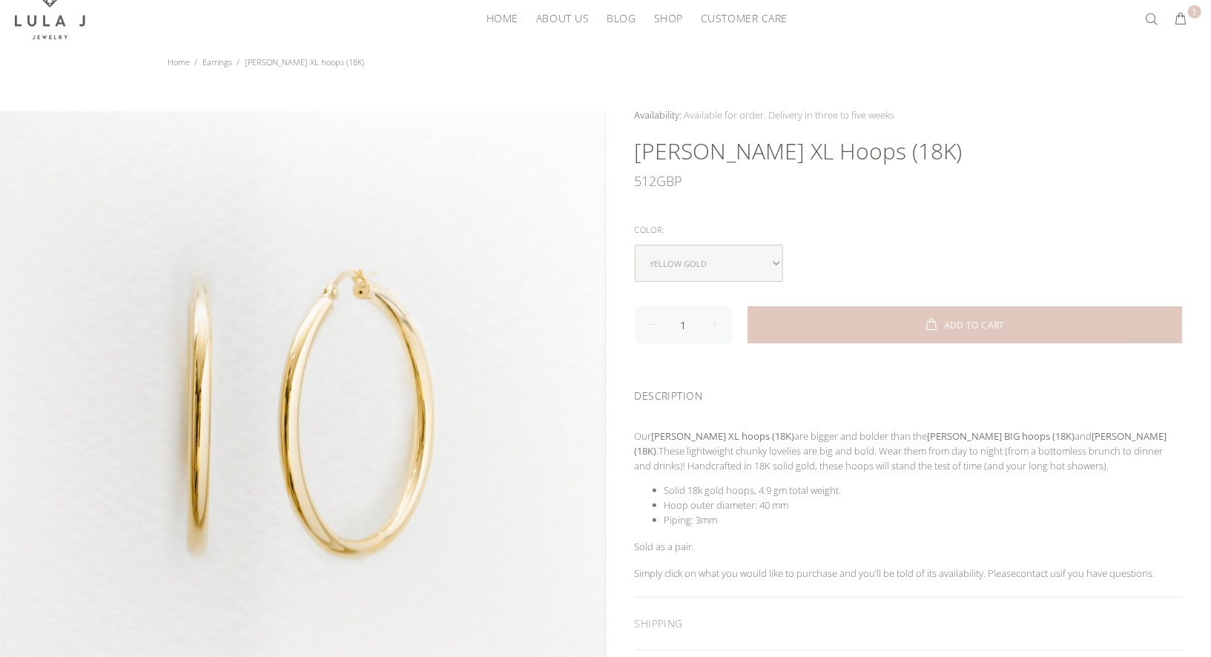
scroll to position [50, 0]
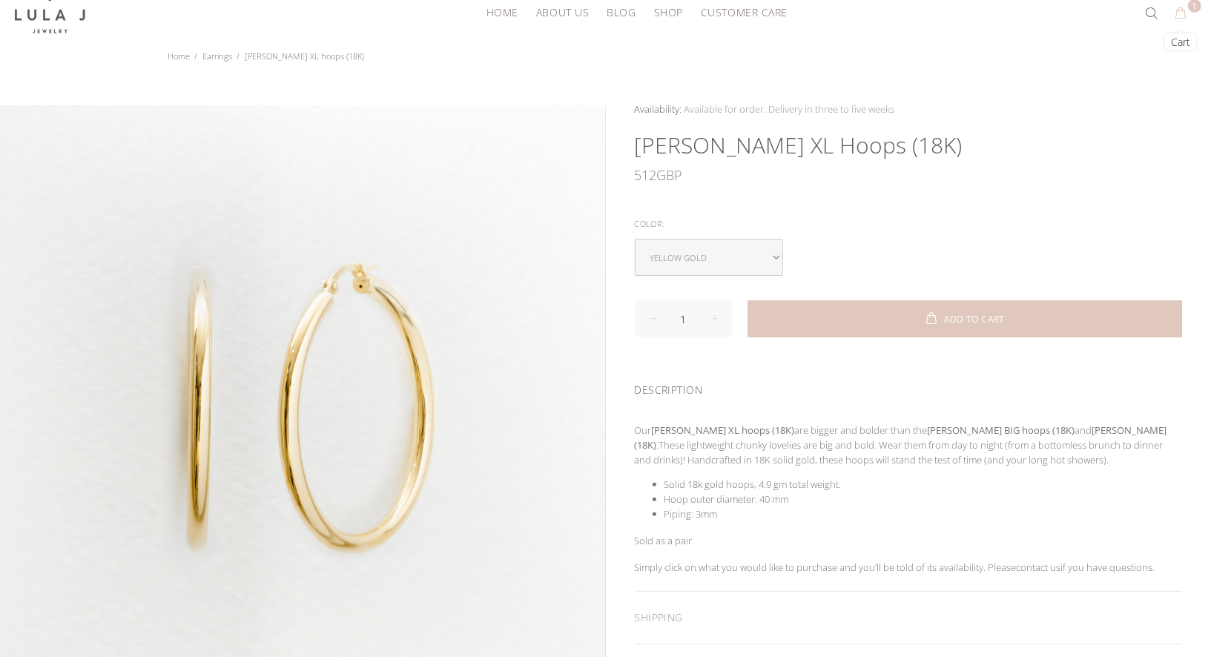
click at [1180, 9] on button "1" at bounding box center [1180, 13] width 27 height 24
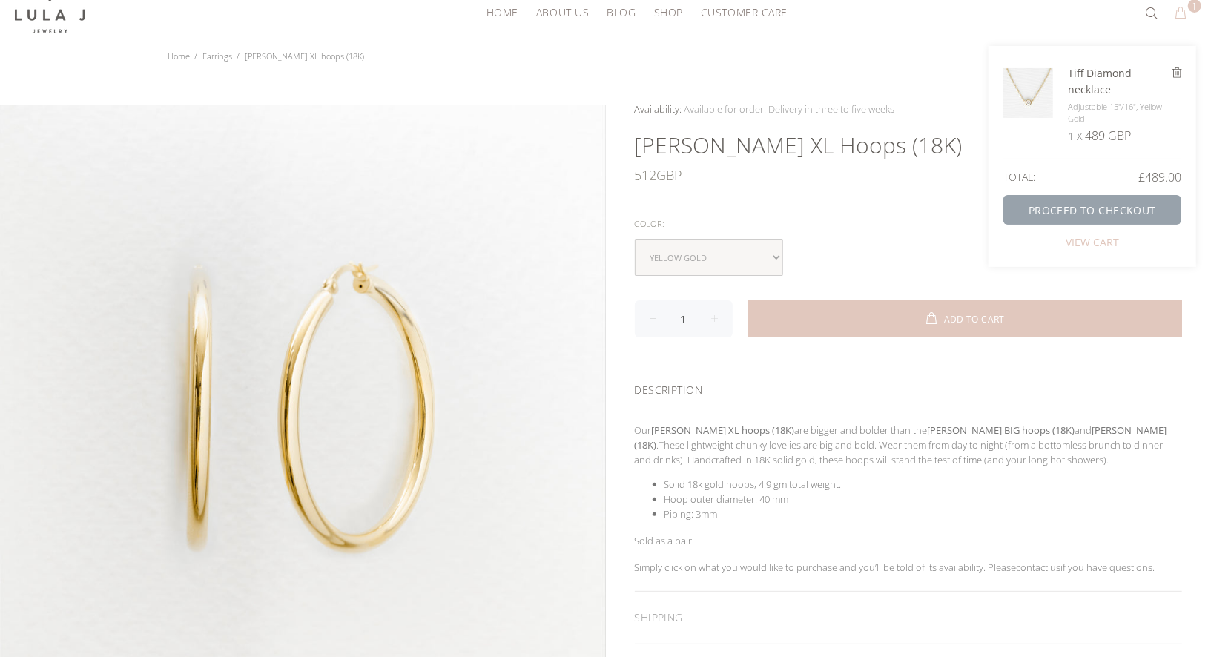
click at [1100, 200] on link "PROCEED TO CHECKOUT" at bounding box center [1092, 210] width 178 height 30
